Goal: Task Accomplishment & Management: Manage account settings

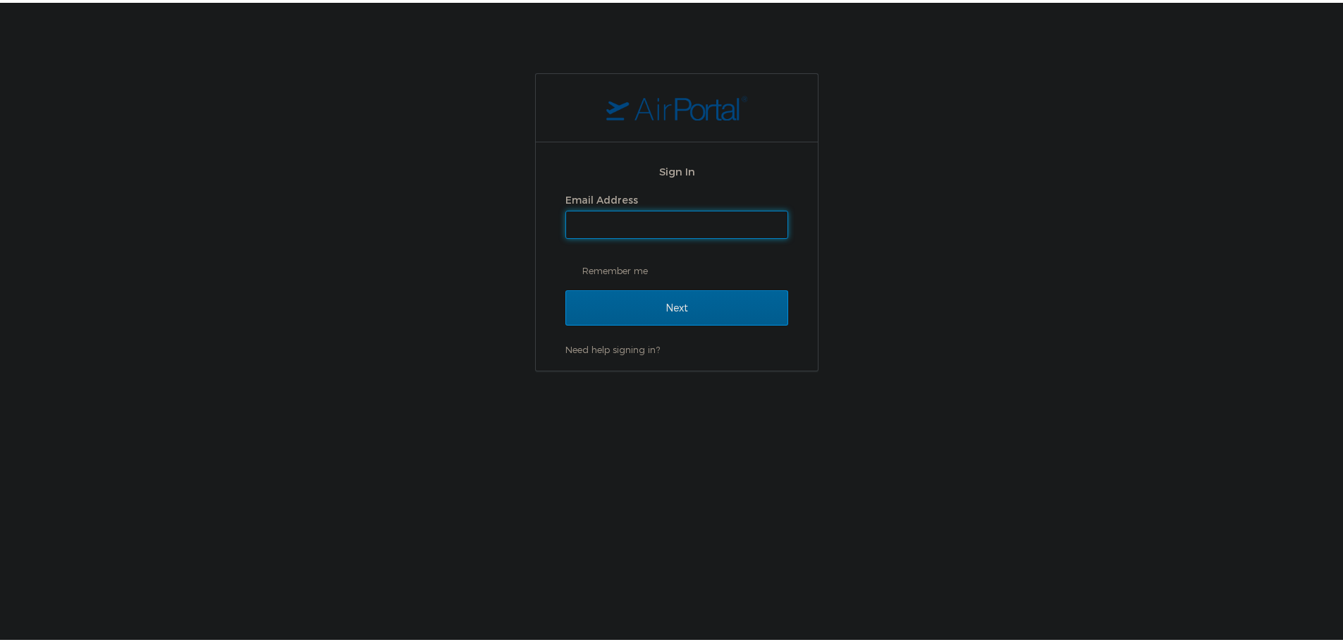
click at [634, 216] on input "Email Address" at bounding box center [676, 222] width 221 height 27
type input "[EMAIL_ADDRESS][PERSON_NAME][DOMAIN_NAME]"
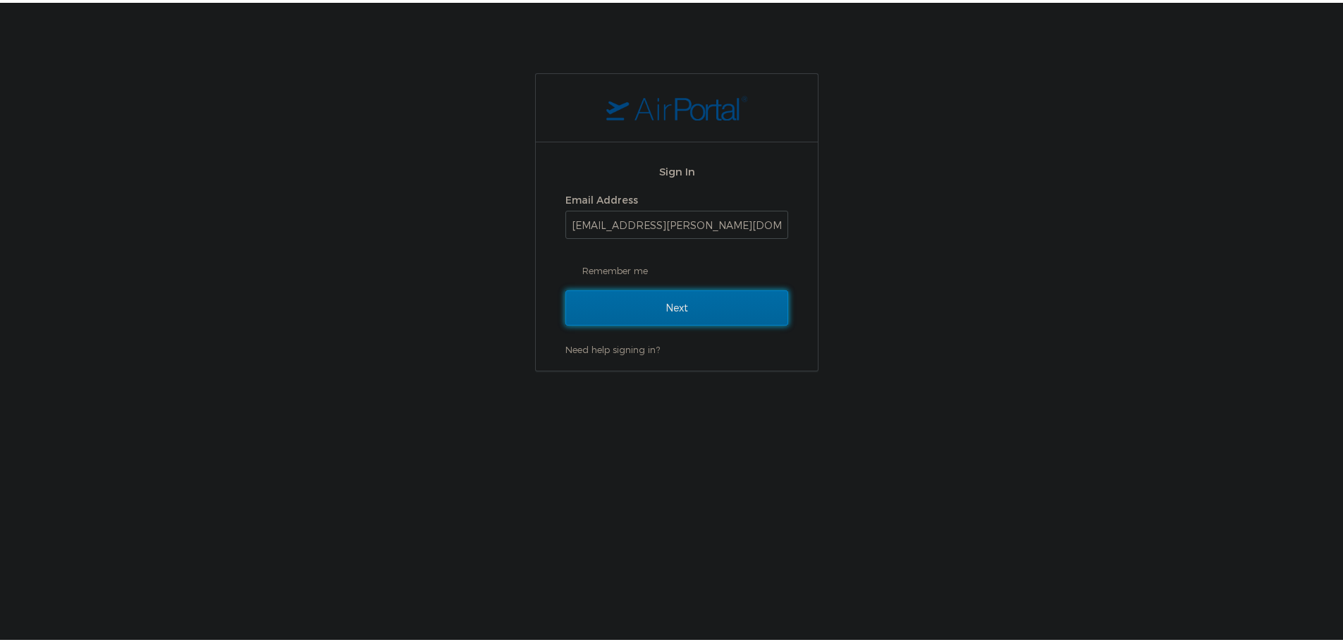
click at [651, 304] on input "Next" at bounding box center [676, 305] width 223 height 35
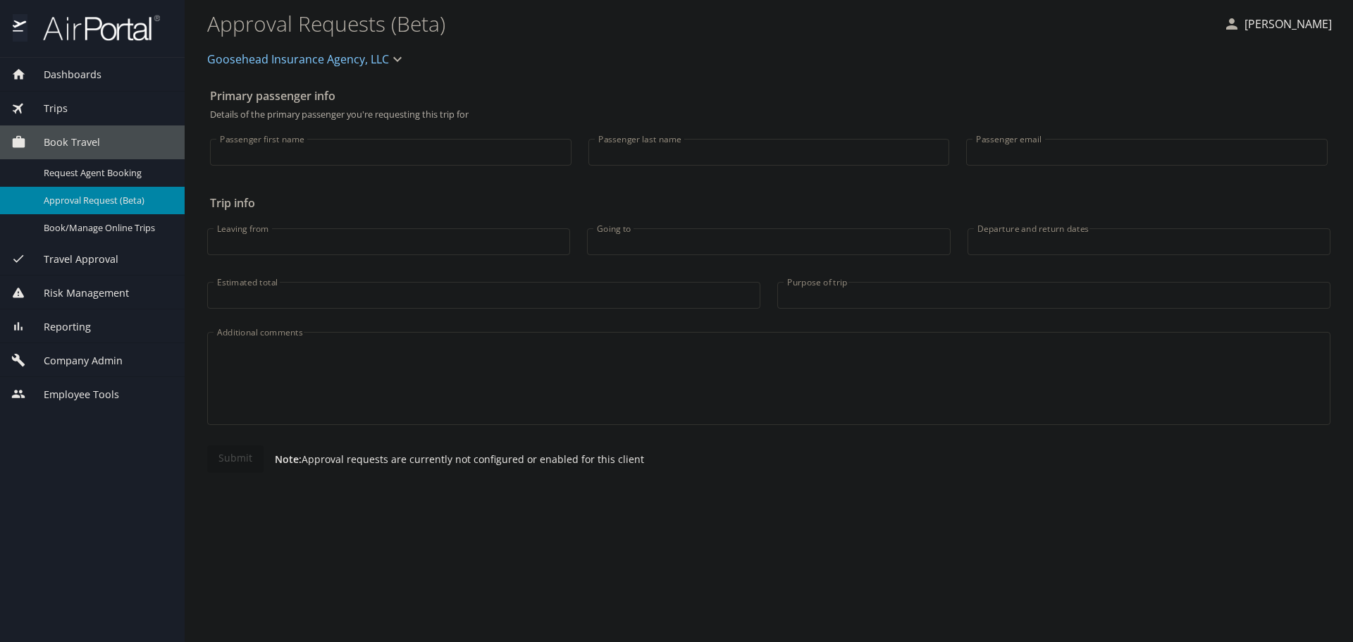
click at [106, 360] on span "Company Admin" at bounding box center [74, 361] width 97 height 16
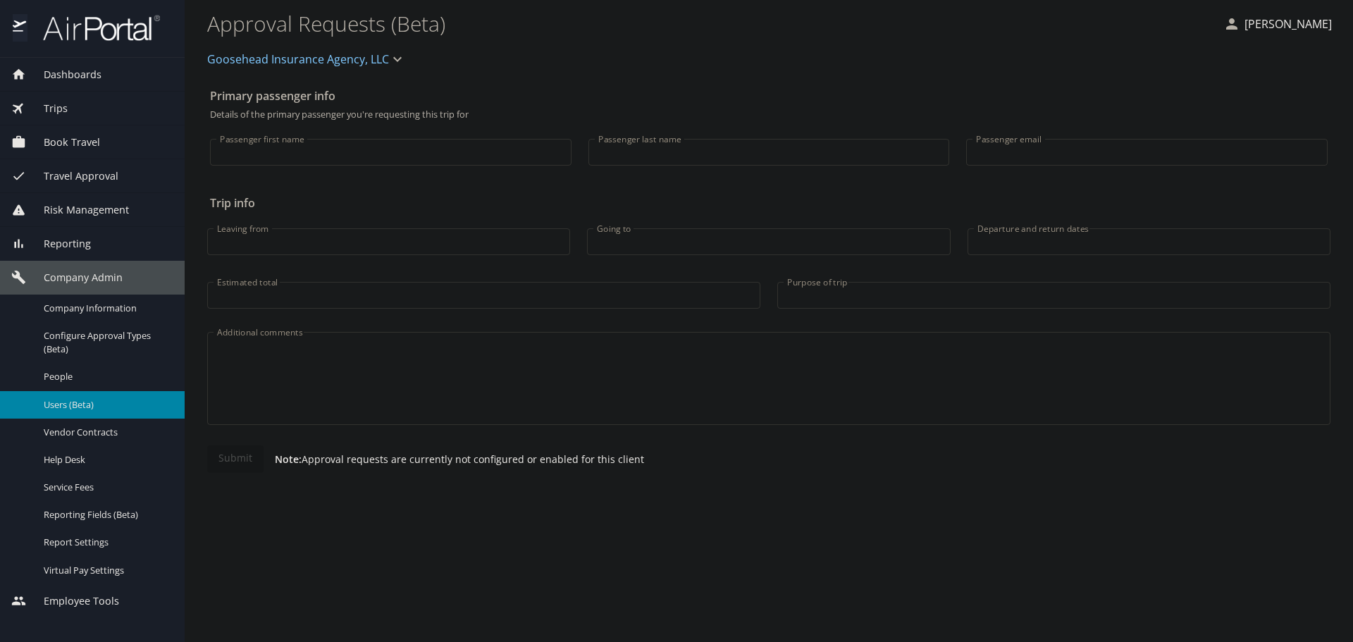
click at [86, 405] on span "Users (Beta)" at bounding box center [106, 404] width 124 height 13
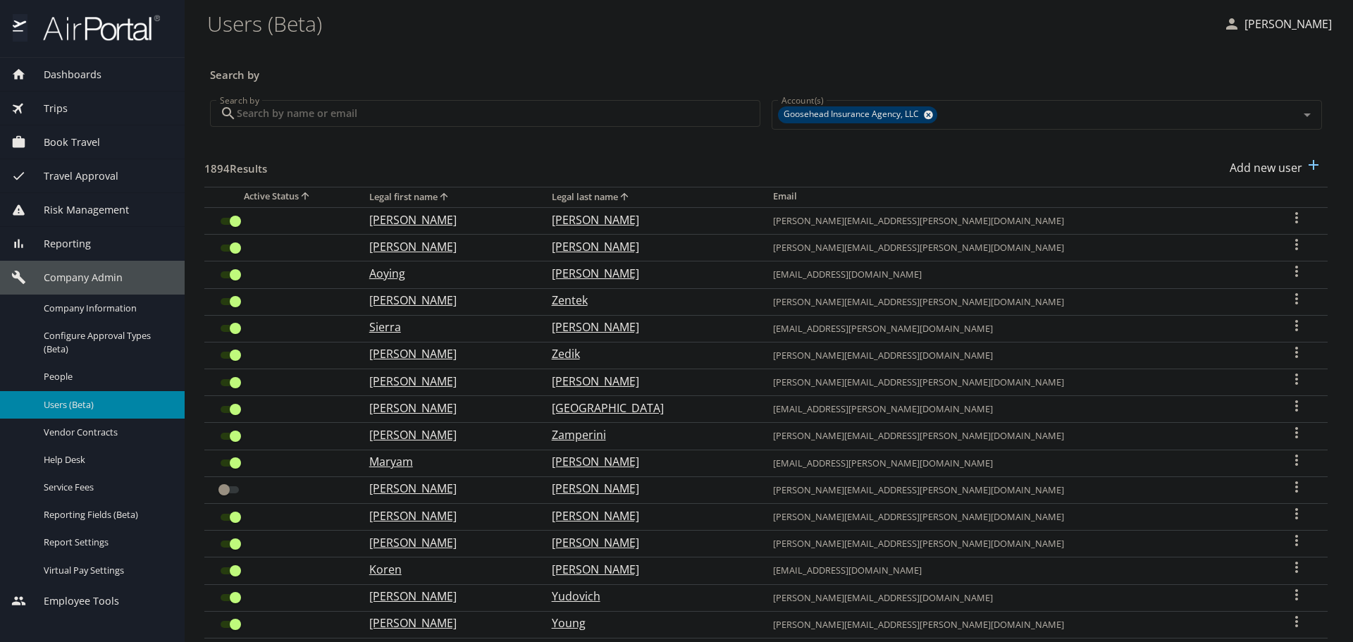
click at [400, 108] on input "Search by" at bounding box center [499, 113] width 524 height 27
paste input "stephen.carter@goosehead.com"
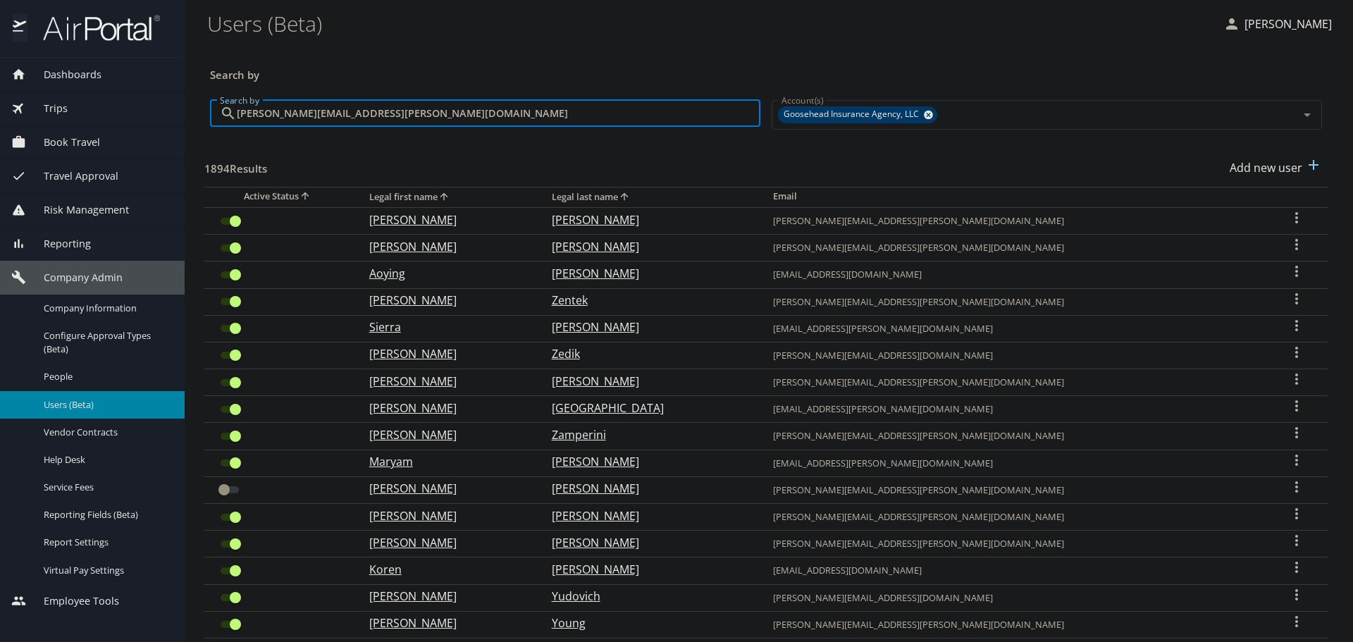
type input "stephen.carter@goosehead.com"
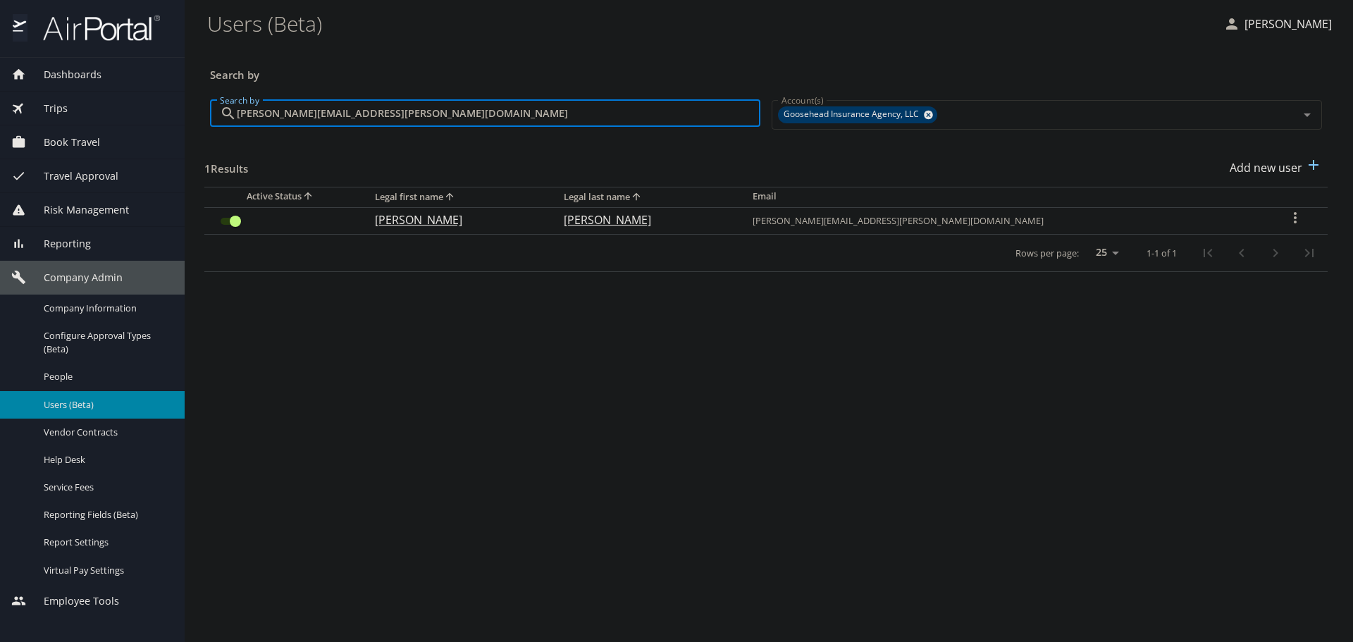
click at [227, 226] on input "User Search Table" at bounding box center [235, 221] width 51 height 17
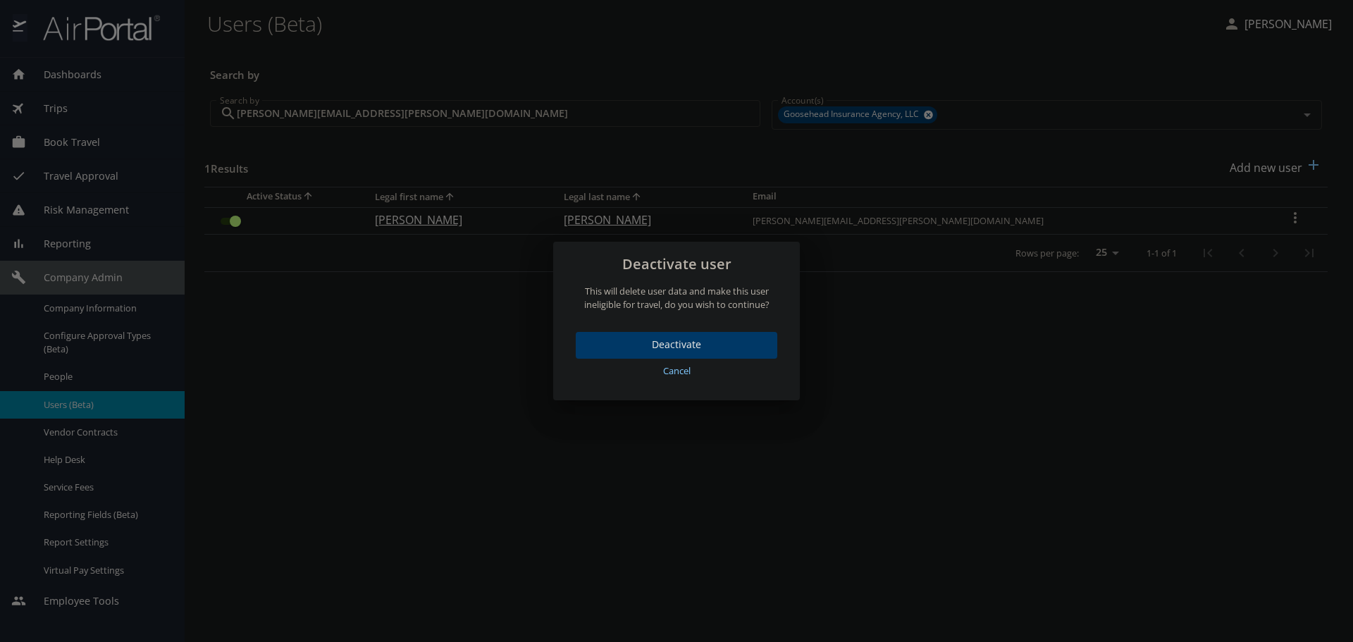
click at [685, 347] on span "Deactivate" at bounding box center [676, 345] width 179 height 18
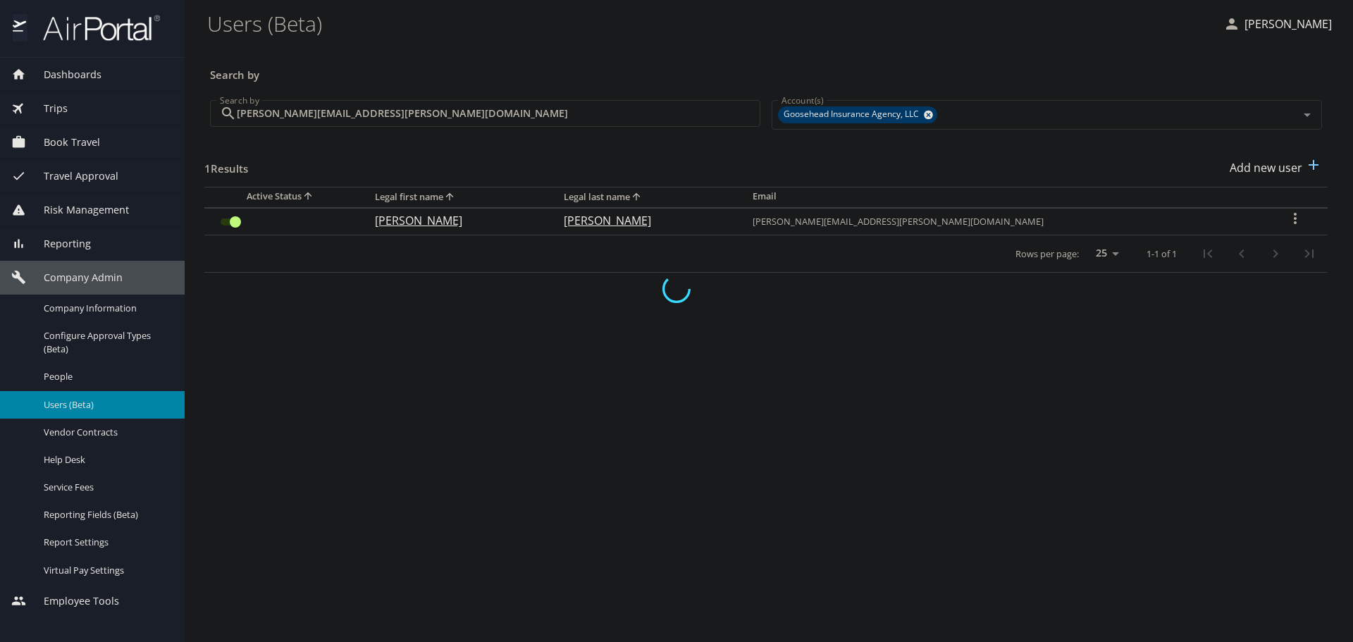
checkbox input "false"
click at [382, 123] on input "stephen.carter@goosehead.com" at bounding box center [499, 113] width 524 height 27
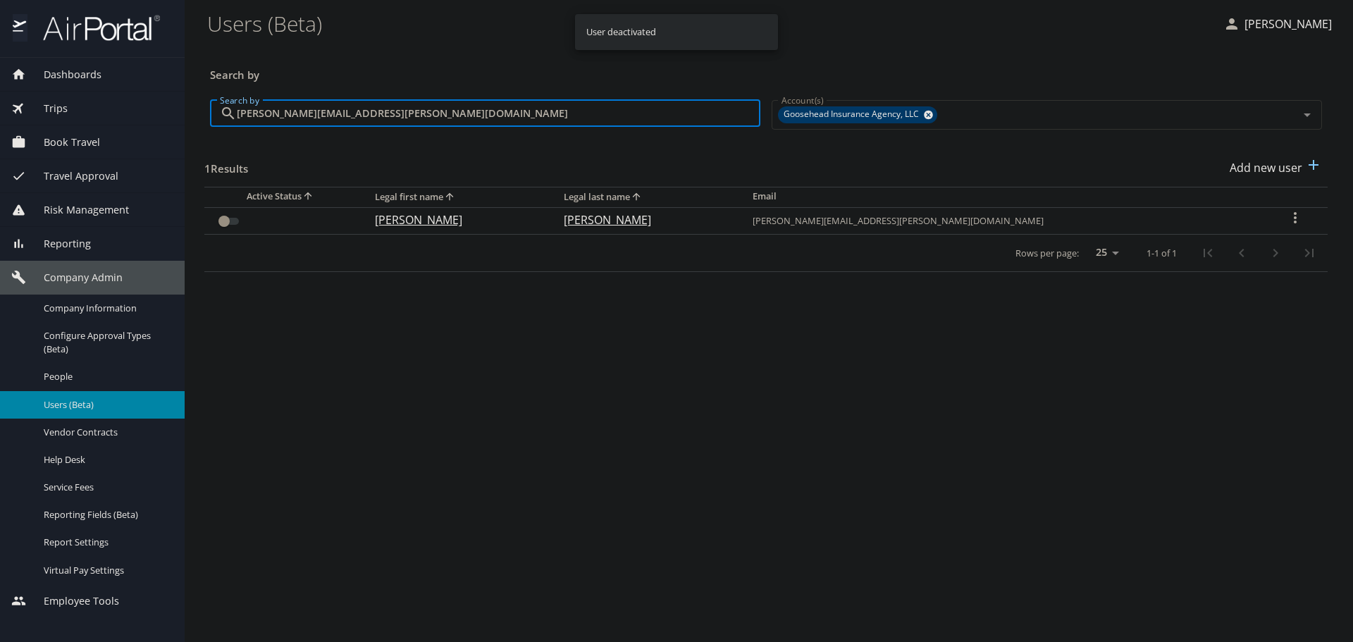
click at [381, 123] on input "stephen.carter@goosehead.com" at bounding box center [499, 113] width 524 height 27
paste input "jake.spitz"
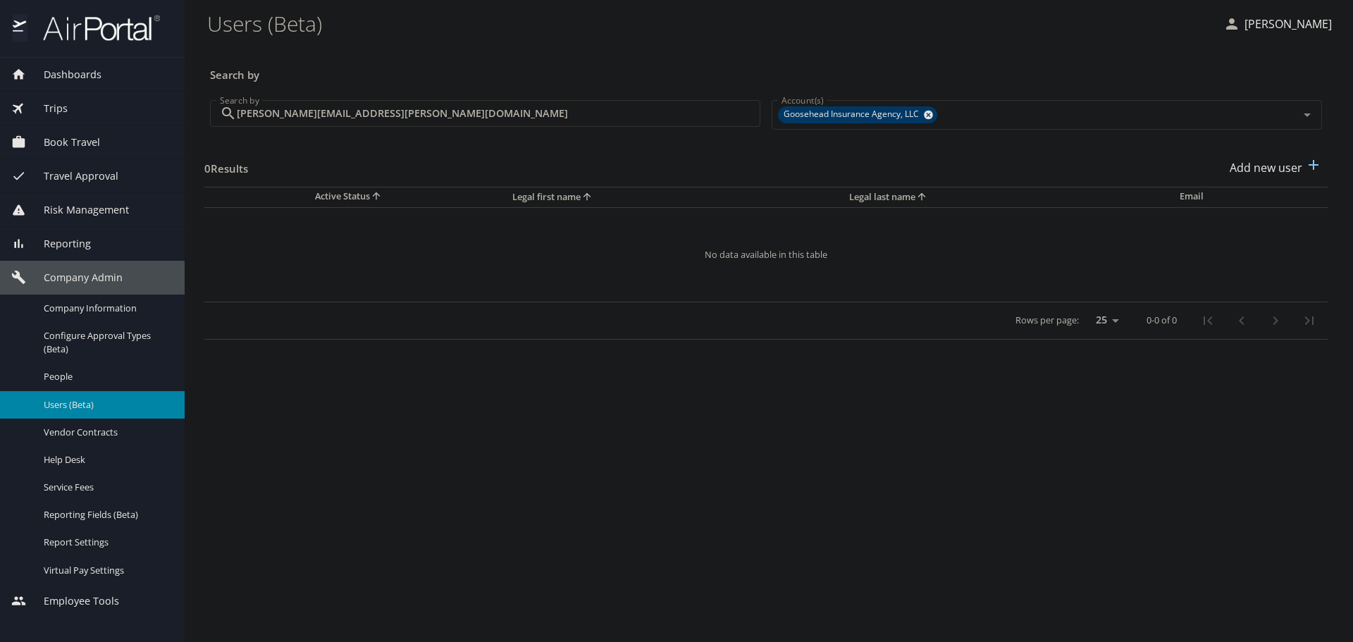
click at [383, 103] on input "jake.spitz@goosehead.com" at bounding box center [499, 113] width 524 height 27
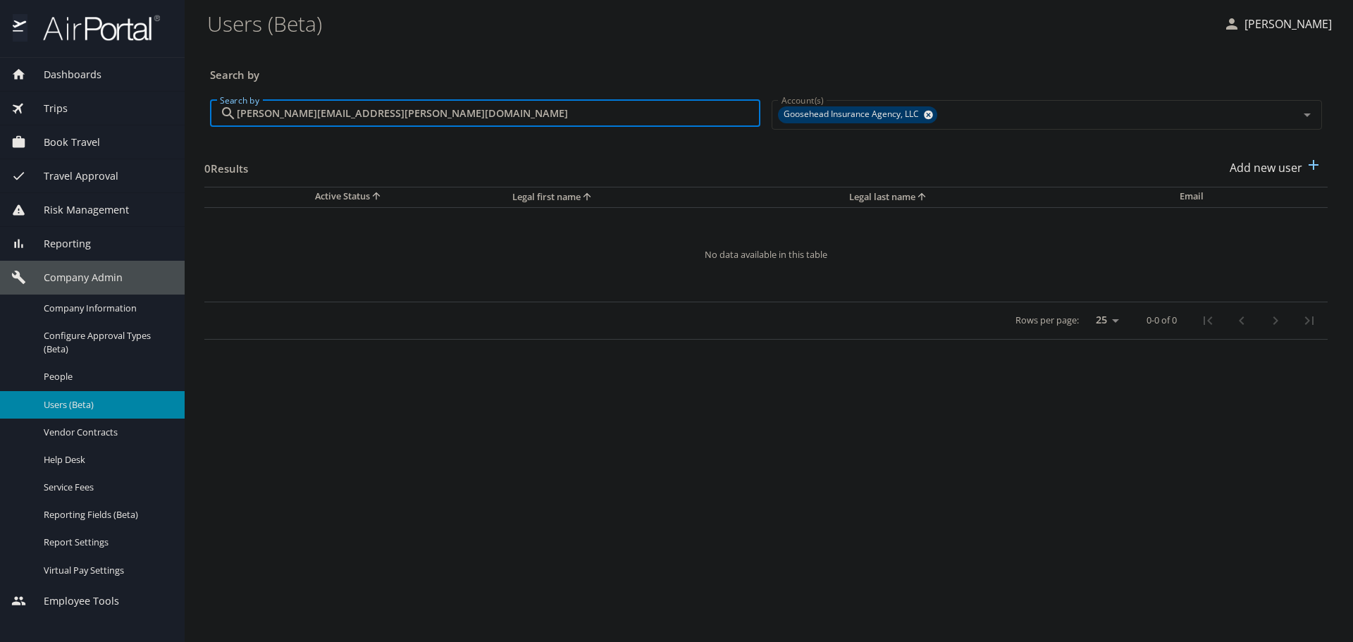
click at [383, 103] on input "jake.spitz@goosehead.com" at bounding box center [499, 113] width 524 height 27
paste input "osh.mackinnon"
click at [424, 112] on input "josh.mackinnon@goosehead.com" at bounding box center [499, 113] width 524 height 27
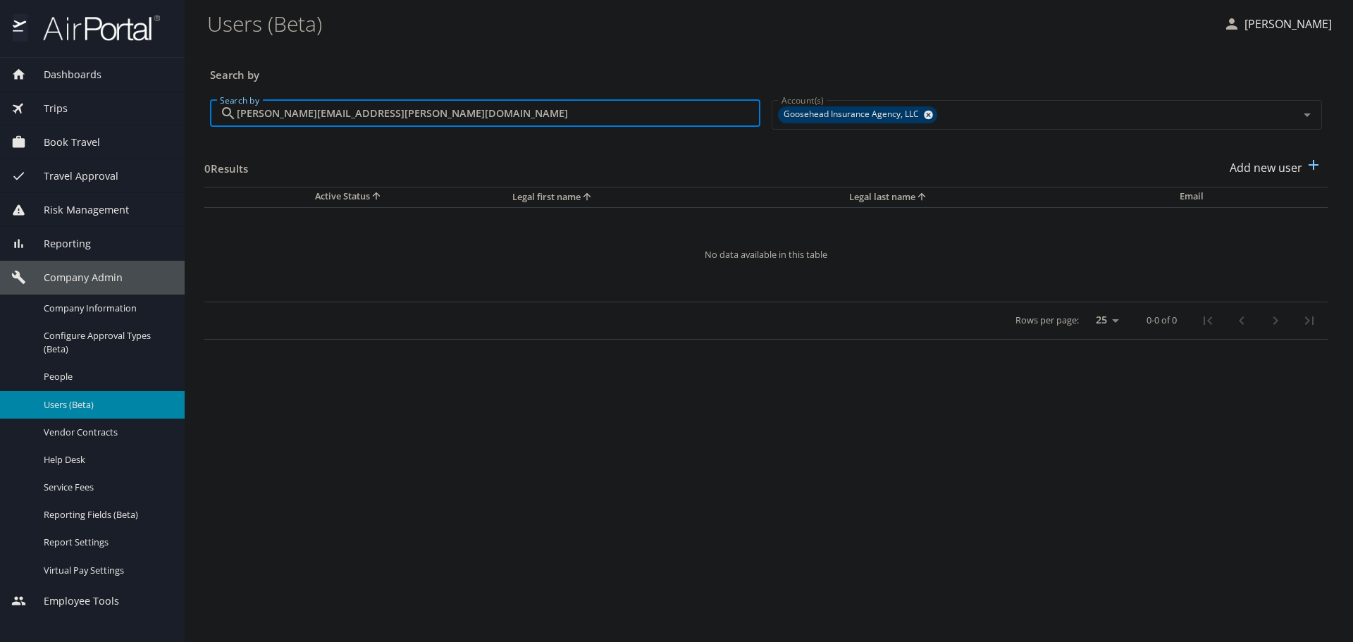
click at [424, 112] on input "josh.mackinnon@goosehead.com" at bounding box center [499, 113] width 524 height 27
paste input "mario.watkins"
type input "mario.watkins@goosehead.com"
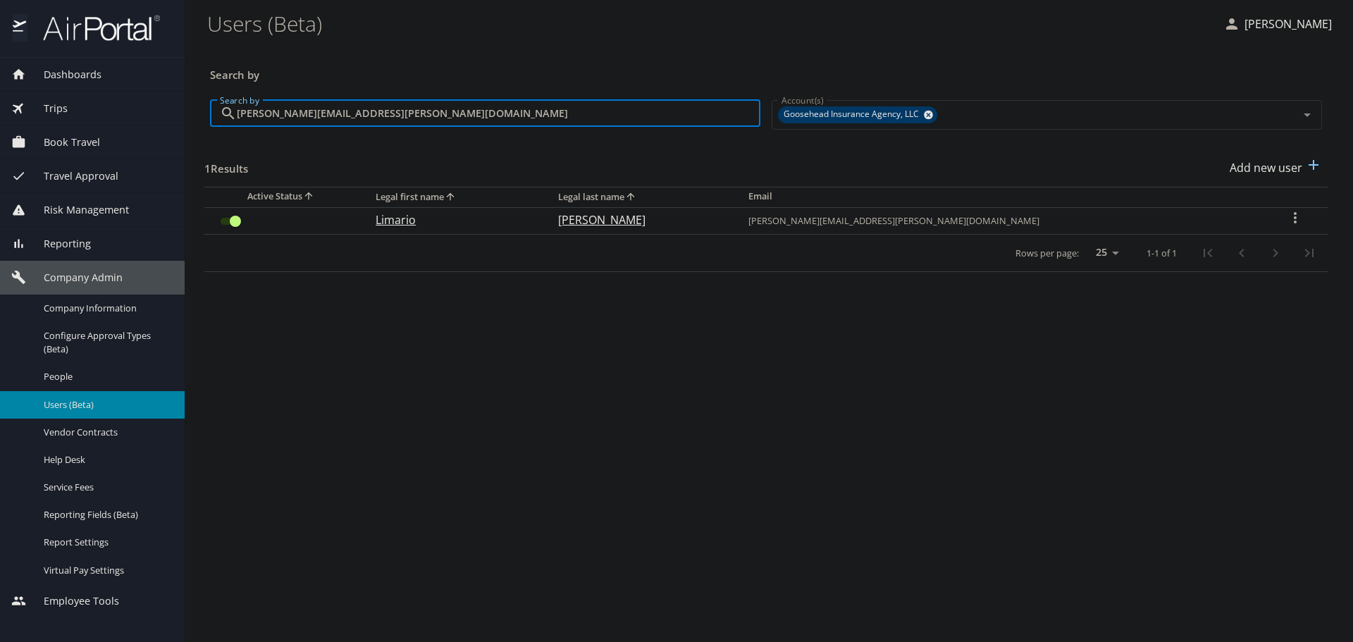
click at [225, 223] on input "User Search Table" at bounding box center [235, 221] width 51 height 17
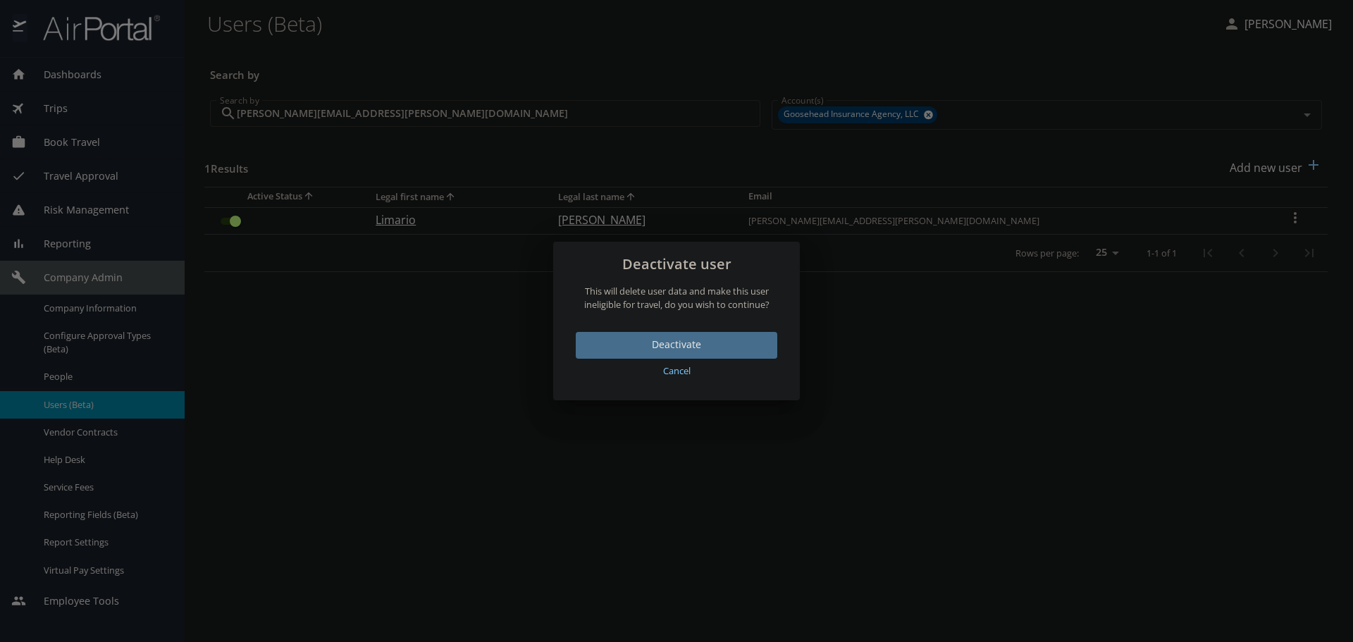
click at [682, 348] on span "Deactivate" at bounding box center [676, 345] width 179 height 18
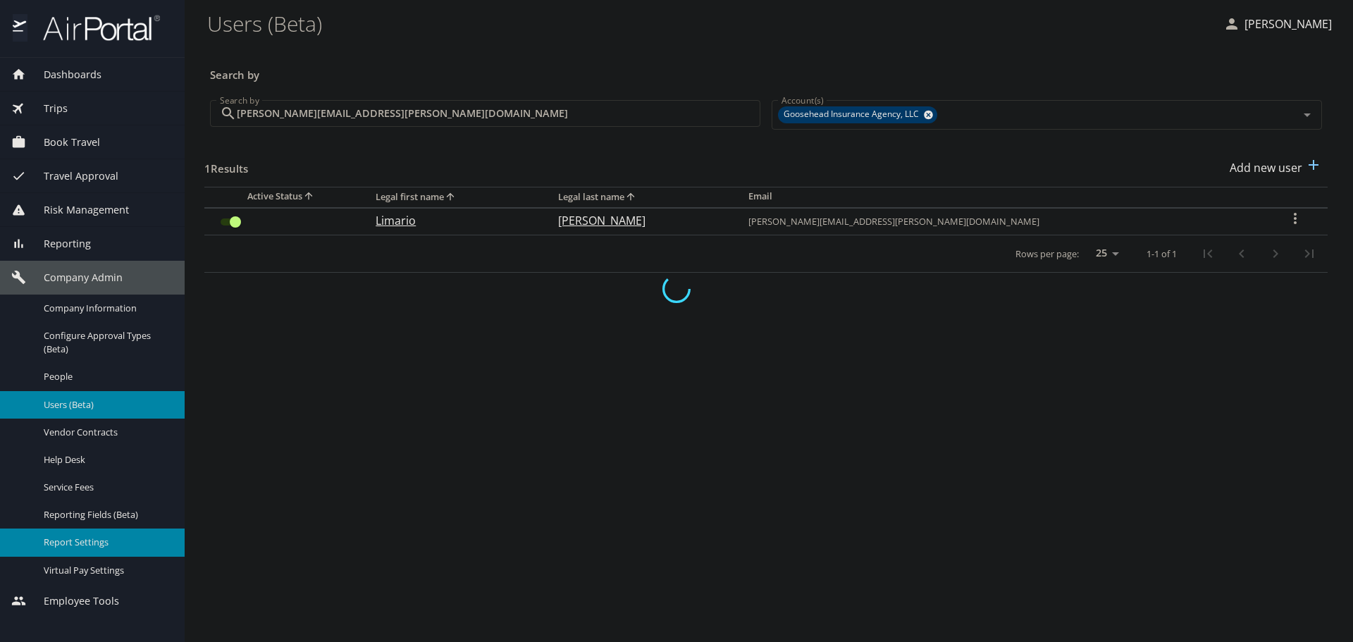
checkbox input "false"
